Goal: Information Seeking & Learning: Learn about a topic

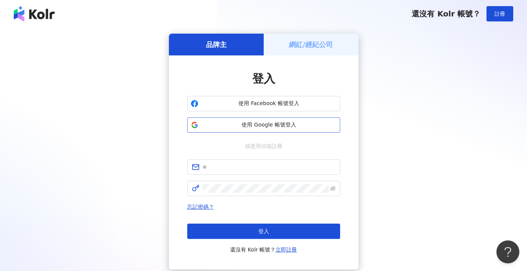
click at [256, 124] on span "使用 Google 帳號登入" at bounding box center [268, 125] width 135 height 8
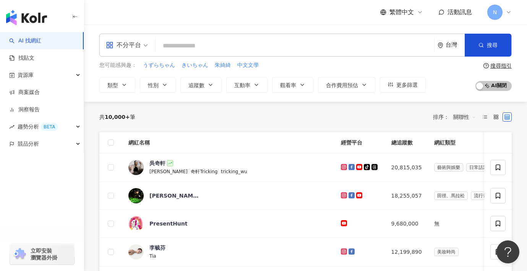
type input "*"
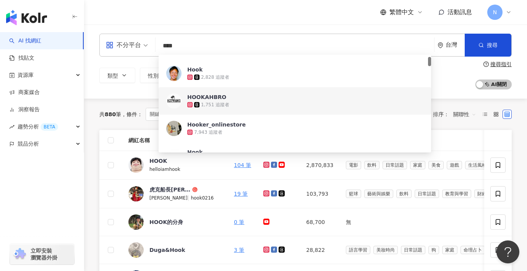
scroll to position [21, 0]
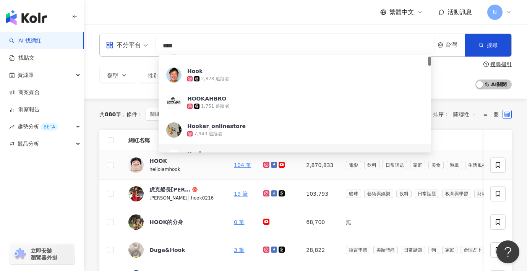
type input "****"
click at [192, 167] on div "helloiamhook" at bounding box center [174, 169] width 50 height 8
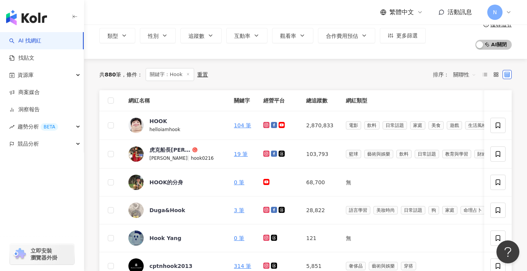
scroll to position [33, 0]
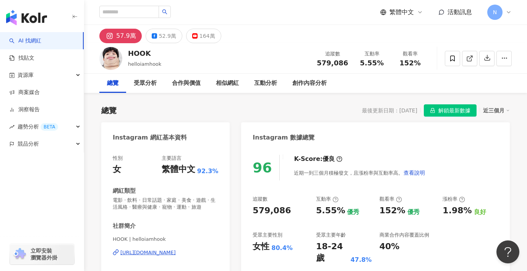
click at [176, 256] on div "[URL][DOMAIN_NAME]" at bounding box center [147, 252] width 55 height 7
